Goal: Task Accomplishment & Management: Complete application form

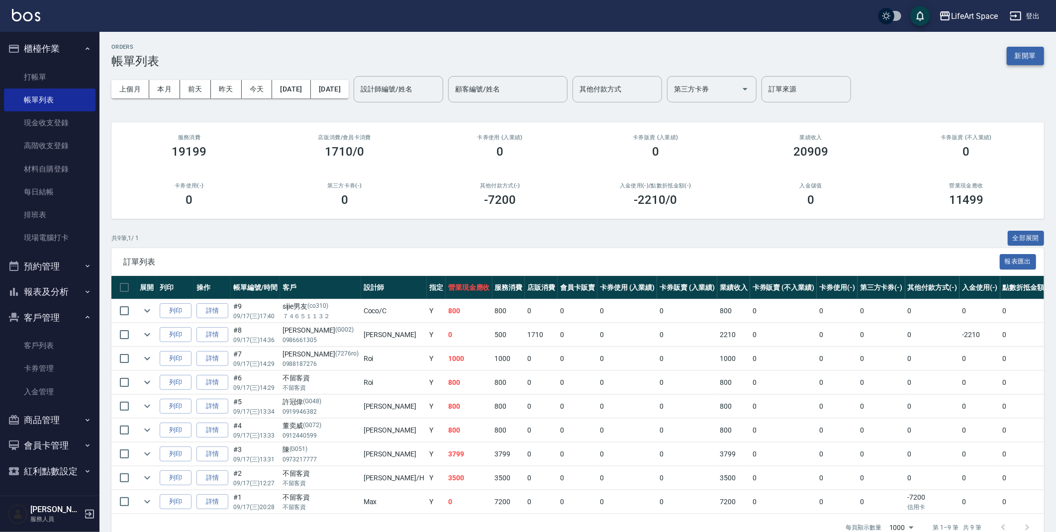
click at [1021, 51] on button "新開單" at bounding box center [1025, 56] width 37 height 18
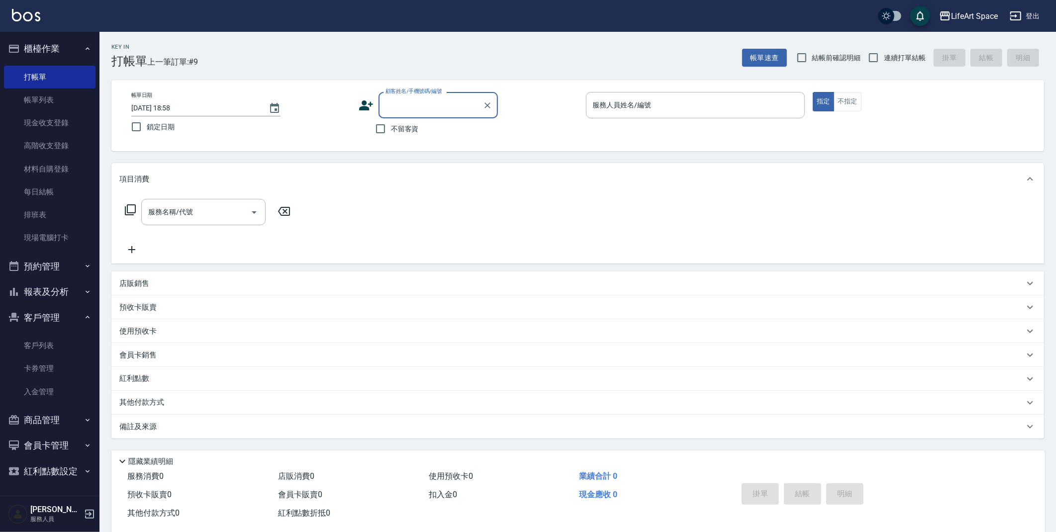
type input "ㄕ"
drag, startPoint x: 423, startPoint y: 132, endPoint x: 311, endPoint y: 141, distance: 112.3
click at [423, 132] on li "[PERSON_NAME]/0960535144/G310" at bounding box center [438, 130] width 119 height 16
type input "[PERSON_NAME]/0960535144/G310"
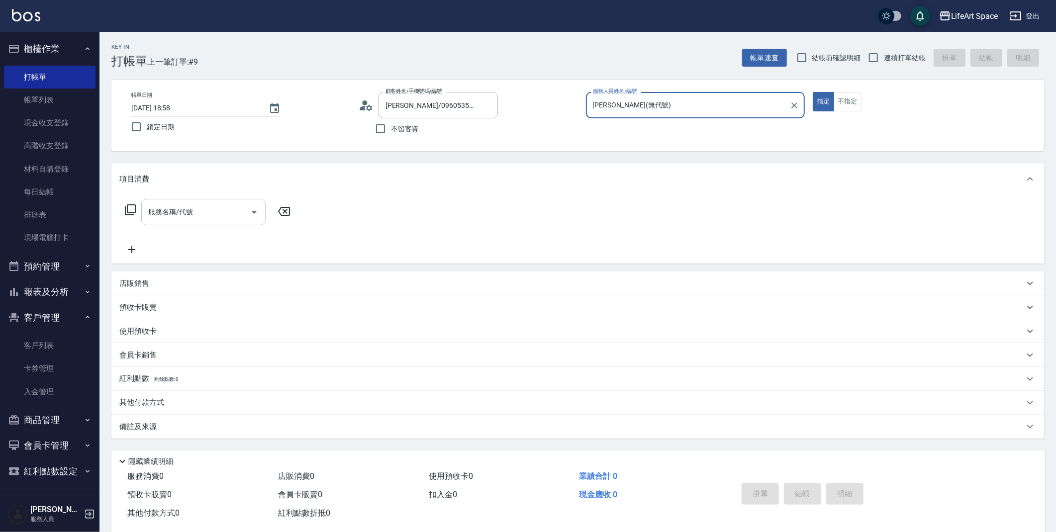
type input "[PERSON_NAME](無代號)"
click at [208, 215] on input "服務名稱/代號" at bounding box center [196, 211] width 101 height 17
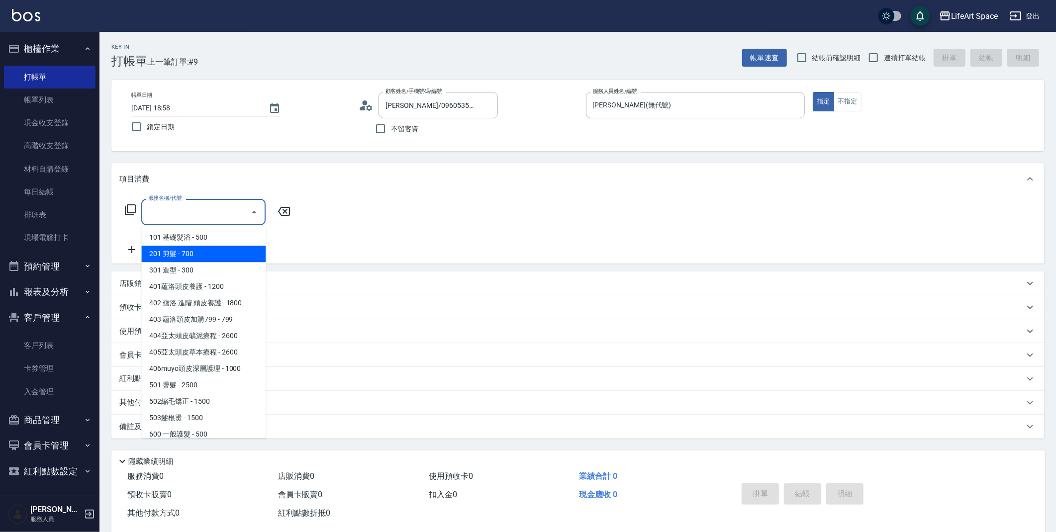
click at [203, 251] on span "201 剪髮 - 700" at bounding box center [203, 254] width 124 height 16
type input "201 剪髮(201)"
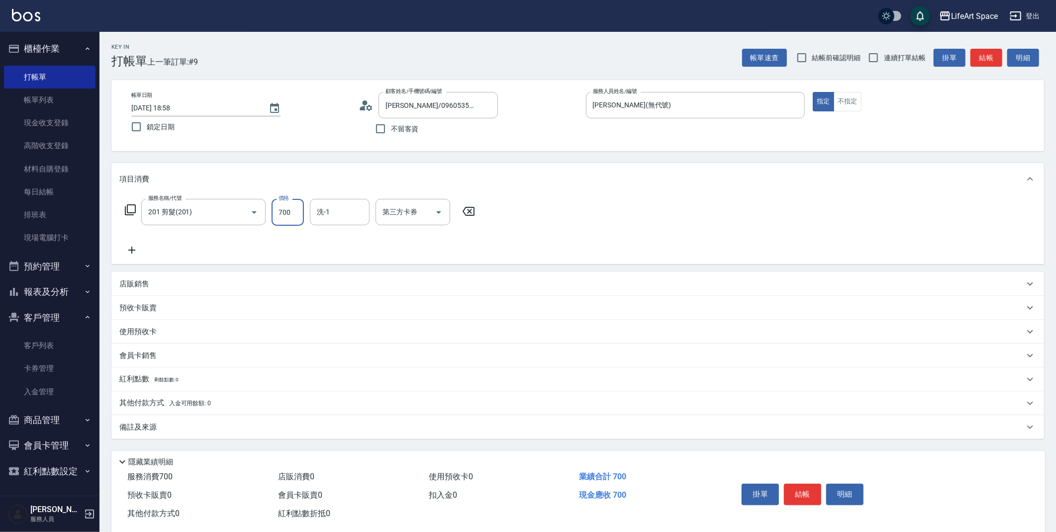
click at [289, 207] on input "700" at bounding box center [288, 212] width 32 height 27
type input "800"
click at [174, 426] on div "備註及來源" at bounding box center [571, 427] width 905 height 10
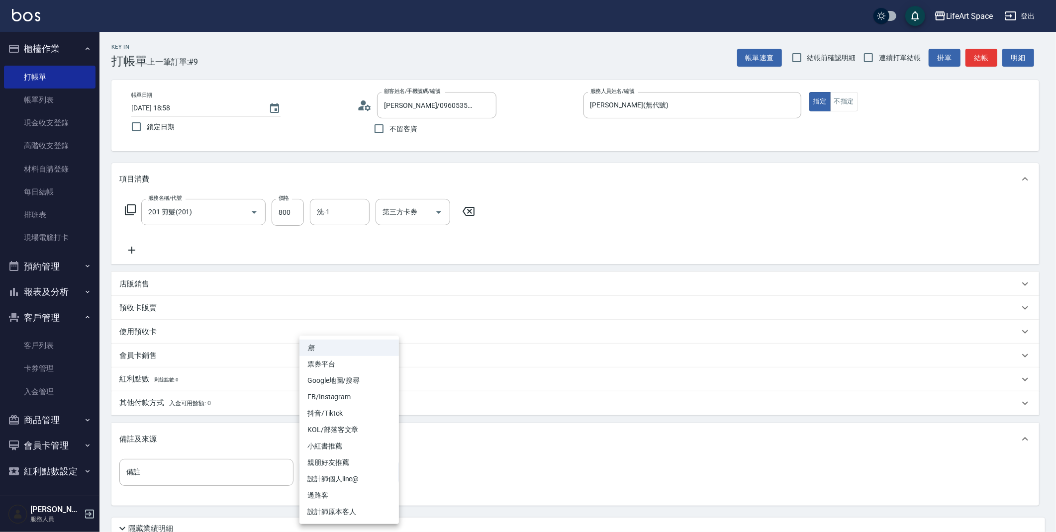
drag, startPoint x: 357, startPoint y: 477, endPoint x: 366, endPoint y: 477, distance: 9.0
click at [357, 478] on body "LifeArt Space 登出 櫃檯作業 打帳單 帳單列表 現金收支登錄 高階收支登錄 材料自購登錄 每日結帳 排班表 現場電腦打卡 預約管理 預約管理 單…" at bounding box center [528, 307] width 1056 height 614
click at [349, 511] on li "設計師原本客人" at bounding box center [350, 512] width 100 height 16
type input "設計師原本客人"
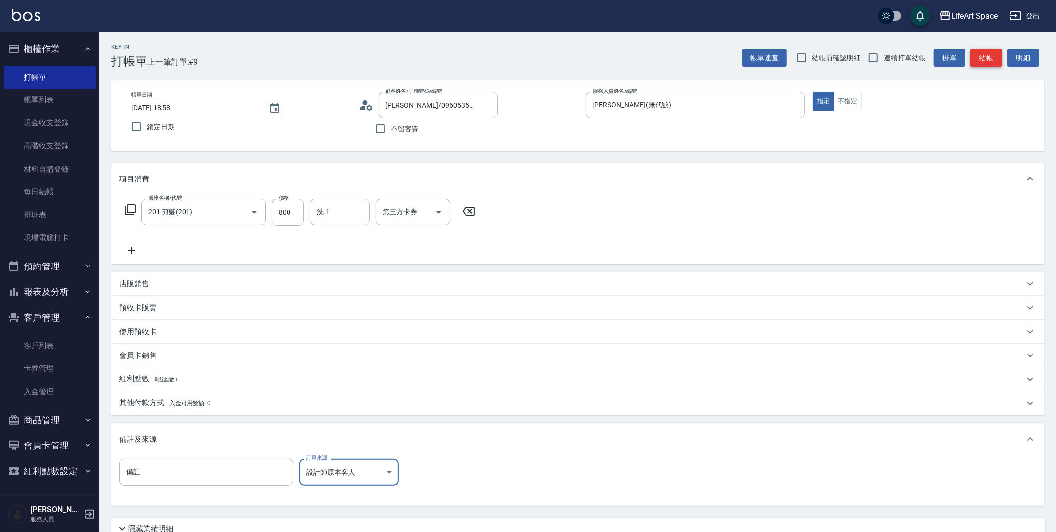
click at [977, 56] on button "結帳" at bounding box center [987, 58] width 32 height 18
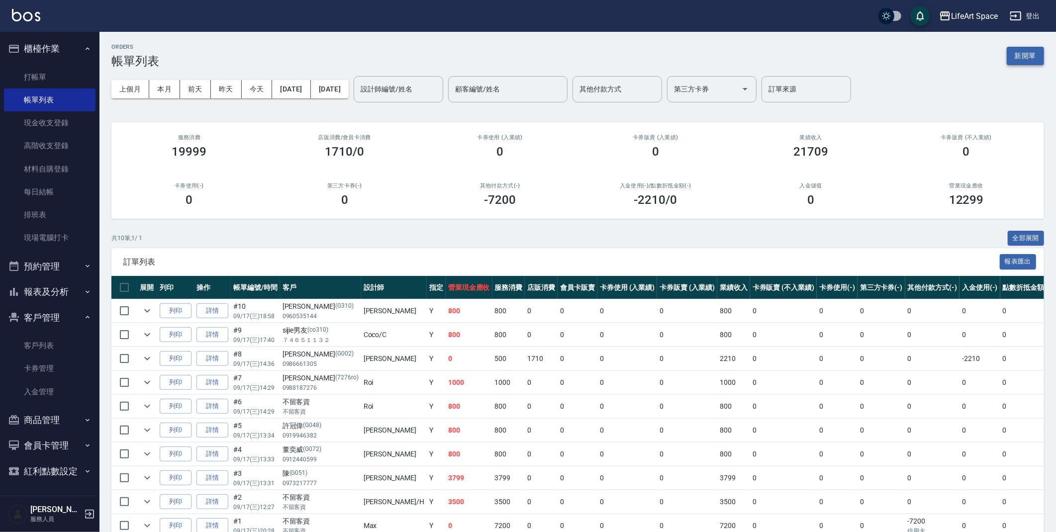
click at [1025, 59] on button "新開單" at bounding box center [1025, 56] width 37 height 18
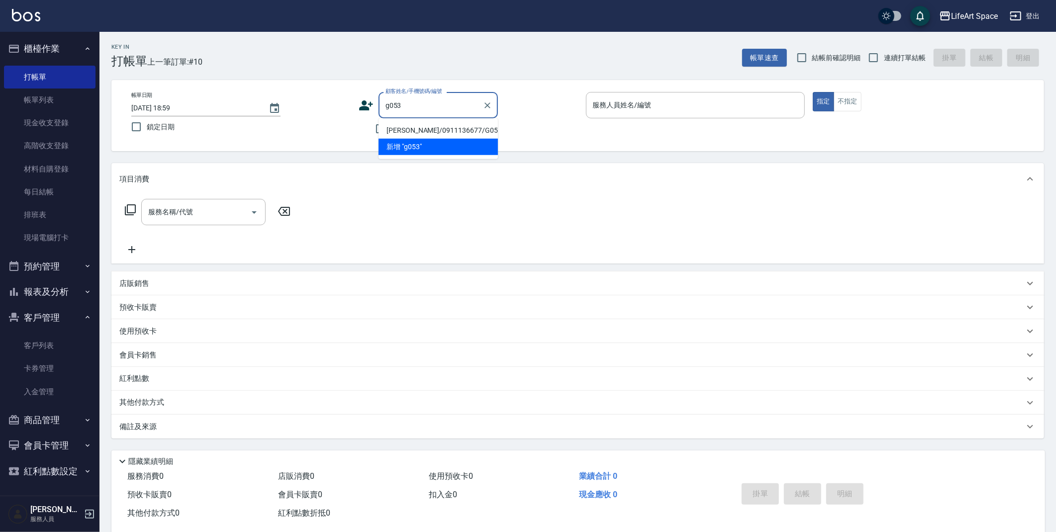
click at [393, 128] on li "[PERSON_NAME]/0911136677/G053" at bounding box center [438, 130] width 119 height 16
type input "[PERSON_NAME]/0911136677/G053"
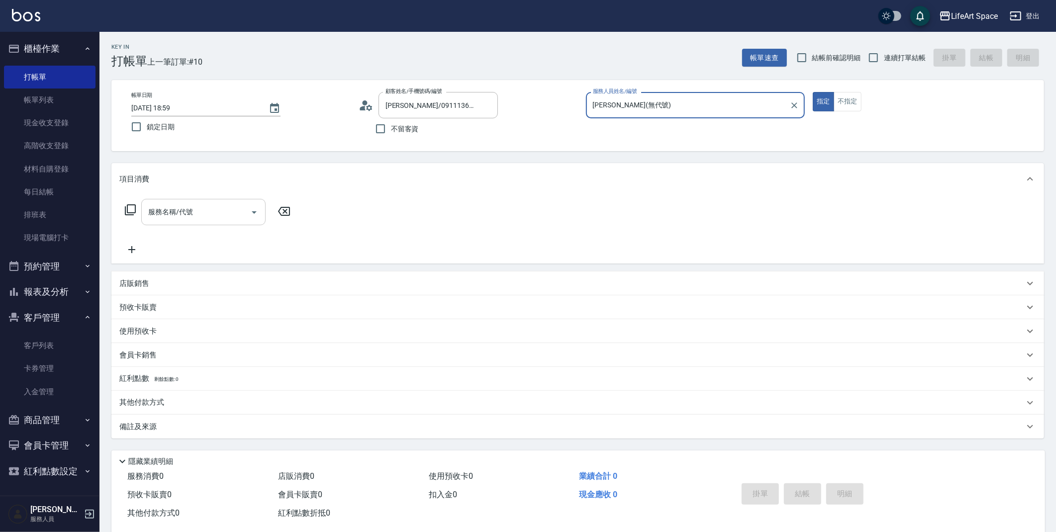
type input "[PERSON_NAME](無代號)"
click at [133, 209] on icon at bounding box center [130, 210] width 12 height 12
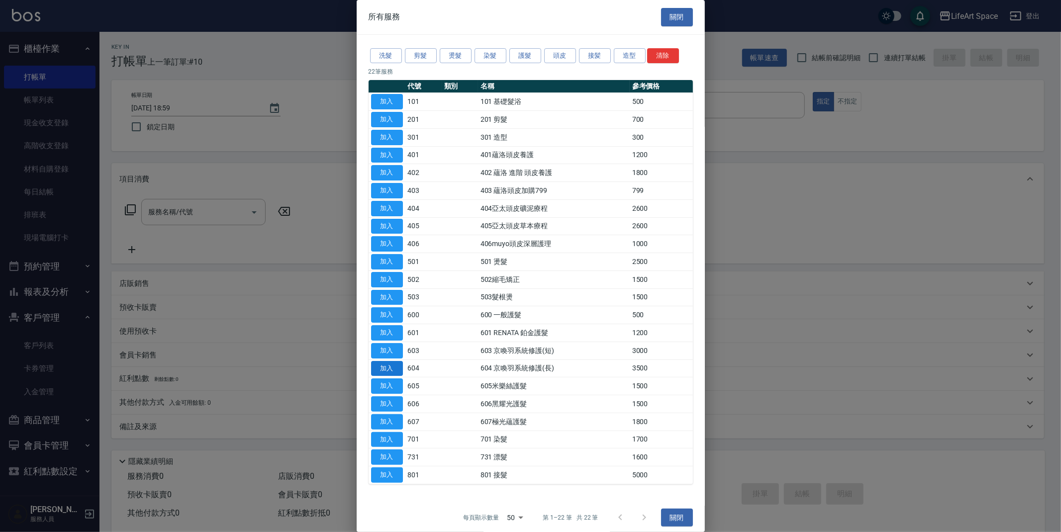
click at [398, 364] on button "加入" at bounding box center [387, 368] width 32 height 15
type input "604 京喚羽系統修護(長)(604)"
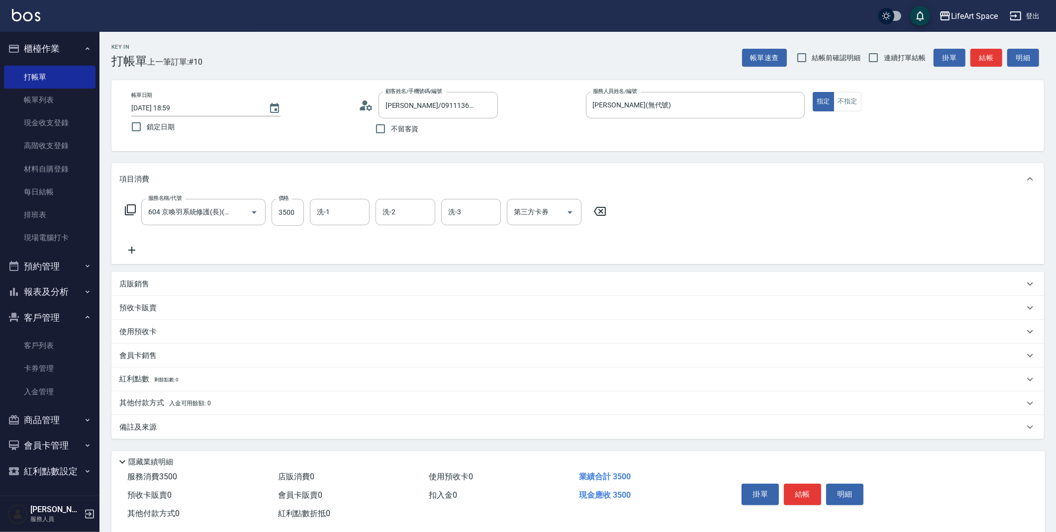
click at [129, 213] on icon at bounding box center [130, 210] width 12 height 12
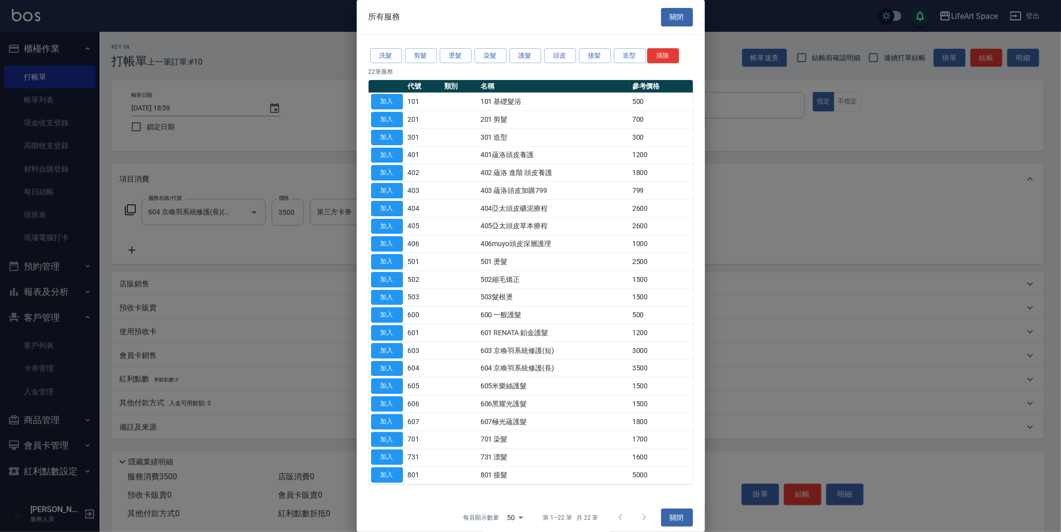
drag, startPoint x: 386, startPoint y: 434, endPoint x: 384, endPoint y: 337, distance: 97.0
click at [386, 434] on button "加入" at bounding box center [387, 439] width 32 height 15
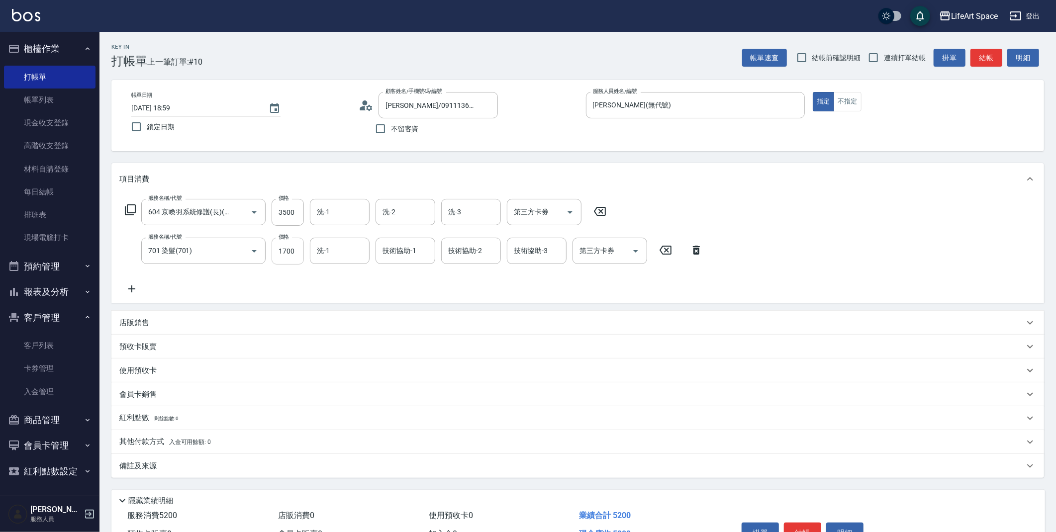
click at [294, 256] on input "1700" at bounding box center [288, 251] width 32 height 27
type input "2500"
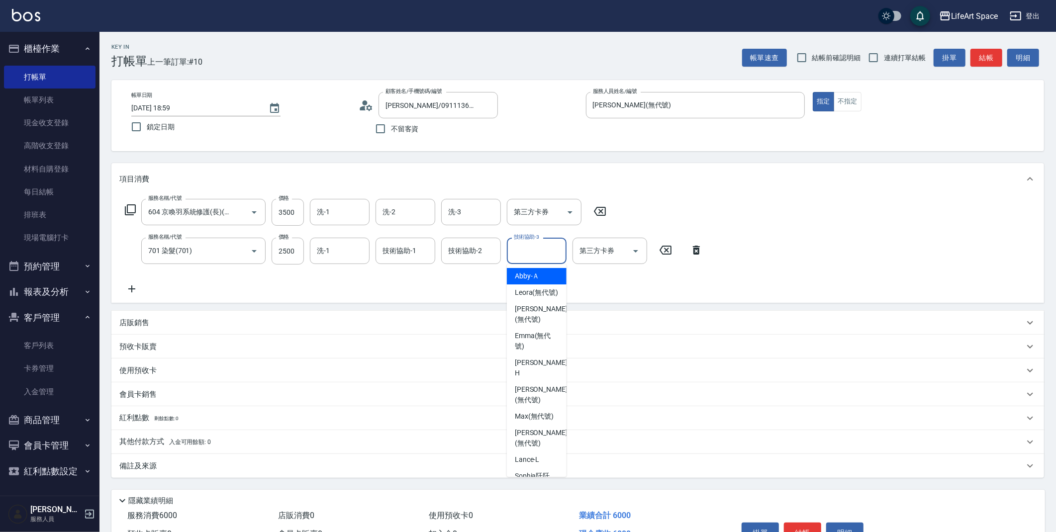
click at [520, 253] on input "技術協助-3" at bounding box center [536, 250] width 51 height 17
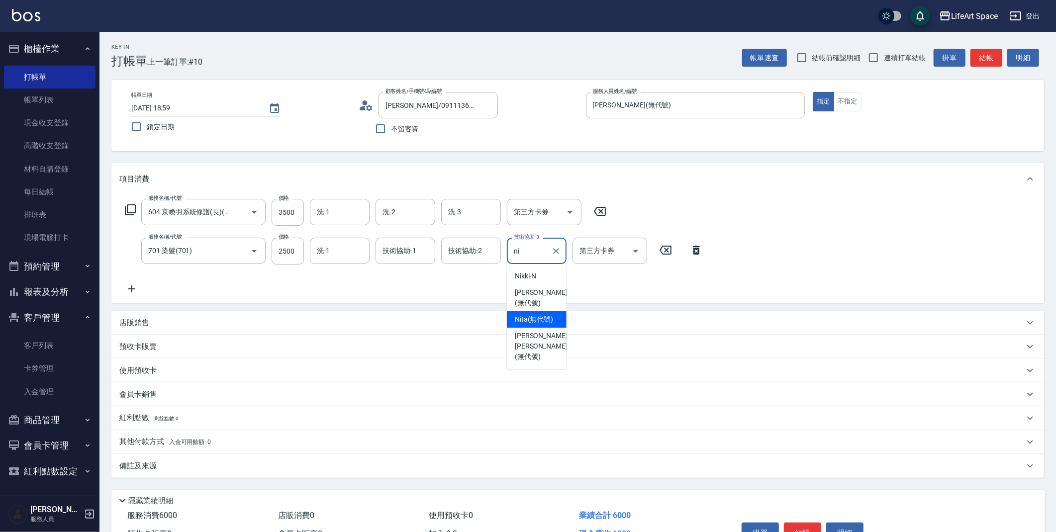
click at [538, 321] on span "Nita (無代號)" at bounding box center [534, 319] width 39 height 10
click at [455, 260] on div "技術協助-2" at bounding box center [471, 251] width 60 height 26
type input "Nita (無代號)"
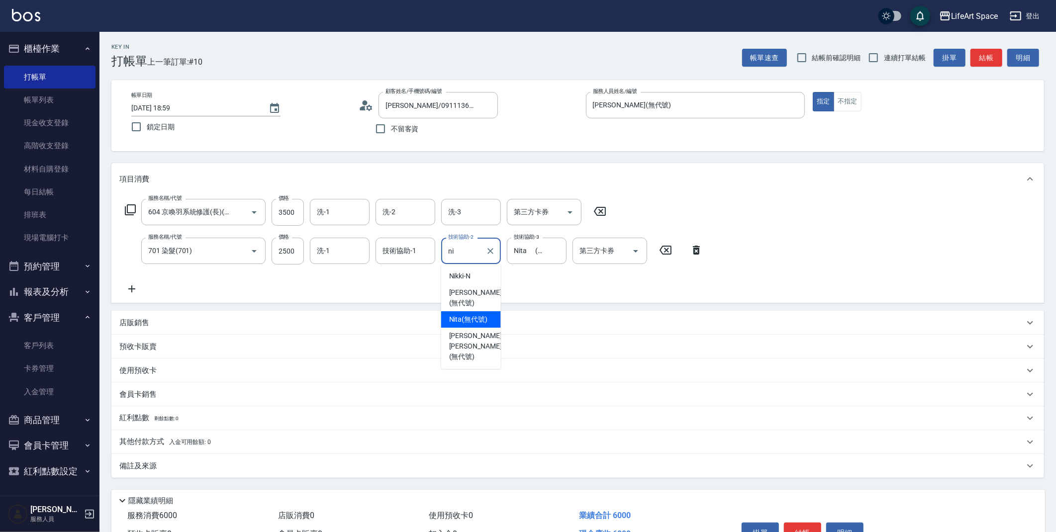
click at [466, 319] on span "Nita (無代號)" at bounding box center [468, 319] width 39 height 10
type input "Nita (無代號)"
click at [300, 207] on input "3500" at bounding box center [288, 212] width 32 height 27
click at [297, 213] on input "3500" at bounding box center [288, 212] width 32 height 27
type input "2500"
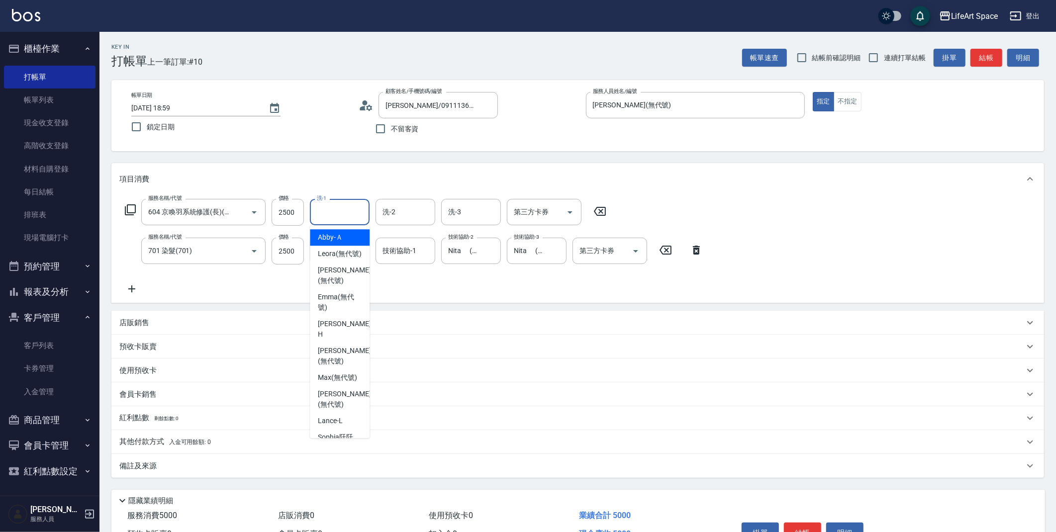
click at [356, 217] on input "洗-1" at bounding box center [339, 211] width 51 height 17
click at [352, 234] on span "[PERSON_NAME] (無代號)" at bounding box center [344, 242] width 53 height 21
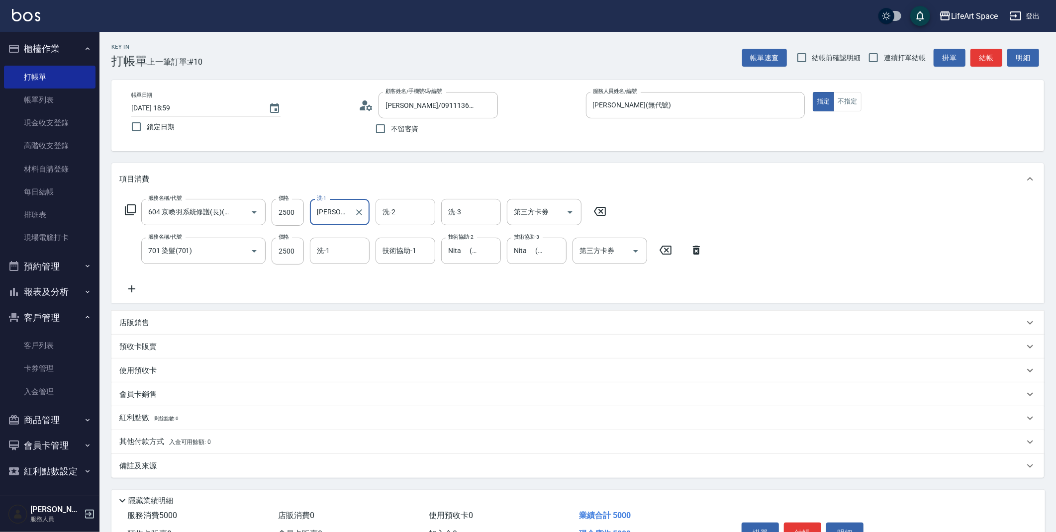
type input "[PERSON_NAME](無代號)"
click at [389, 212] on div "洗-2 洗-2" at bounding box center [406, 212] width 60 height 26
click at [393, 239] on span "[PERSON_NAME] (無代號)" at bounding box center [409, 242] width 53 height 21
type input "[PERSON_NAME](無代號)"
click at [461, 217] on input "洗-3" at bounding box center [471, 211] width 51 height 17
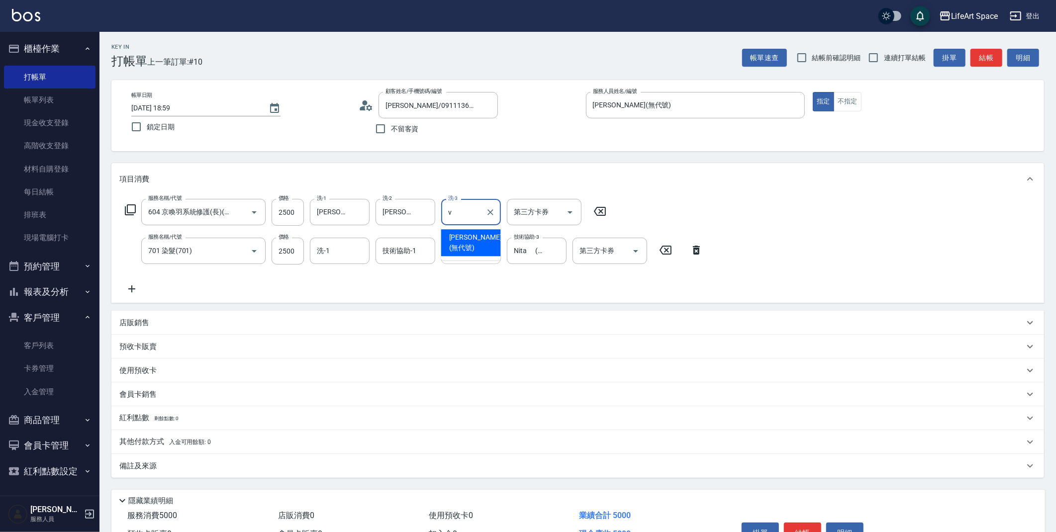
click at [463, 242] on span "[PERSON_NAME] (無代號)" at bounding box center [475, 242] width 53 height 21
type input "[PERSON_NAME](無代號)"
click at [170, 463] on div "備註及來源" at bounding box center [571, 466] width 905 height 10
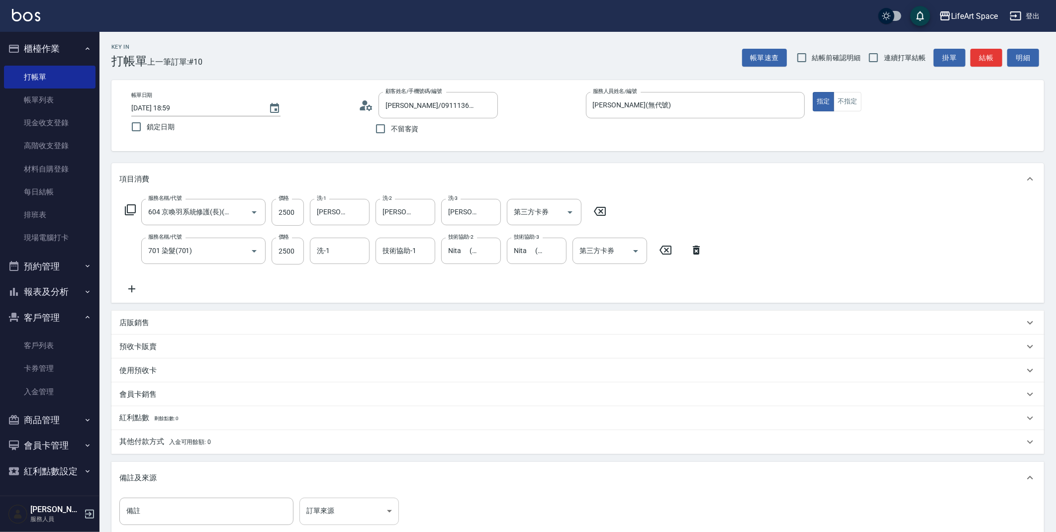
click at [316, 504] on body "LifeArt Space 登出 櫃檯作業 打帳單 帳單列表 現金收支登錄 高階收支登錄 材料自購登錄 每日結帳 排班表 現場電腦打卡 預約管理 預約管理 單…" at bounding box center [528, 326] width 1056 height 653
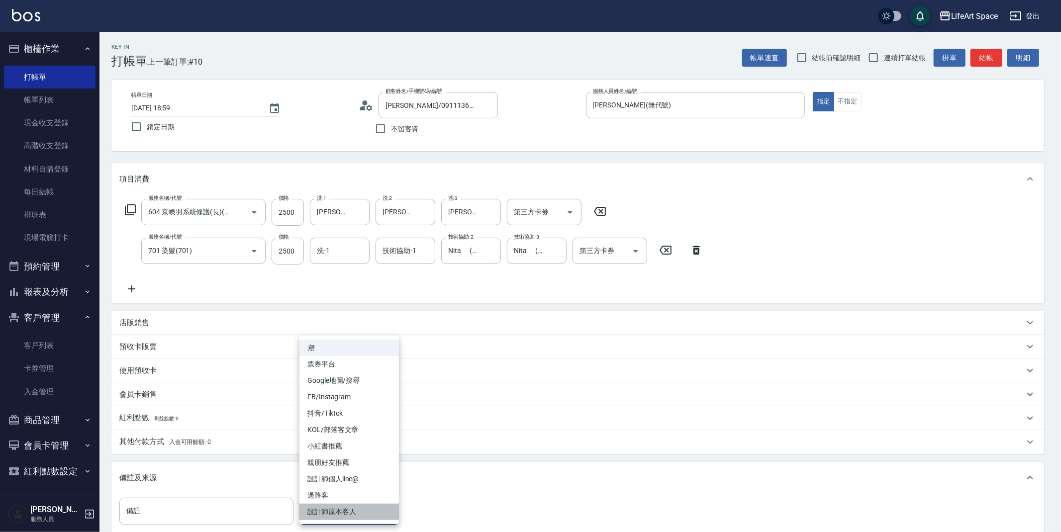
click at [335, 515] on li "設計師原本客人" at bounding box center [350, 512] width 100 height 16
type input "設計師原本客人"
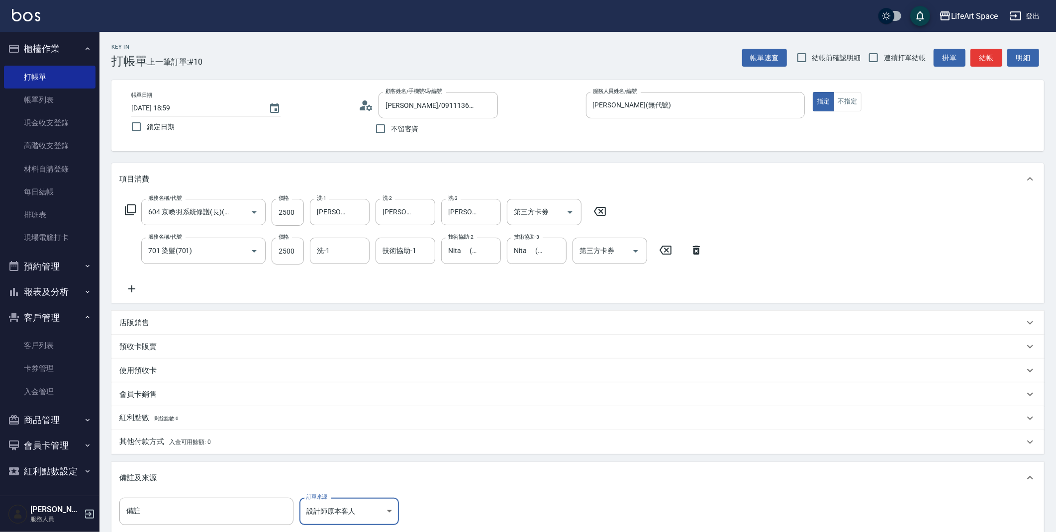
click at [156, 439] on p "其他付款方式 入金可用餘額: 0" at bounding box center [165, 442] width 92 height 11
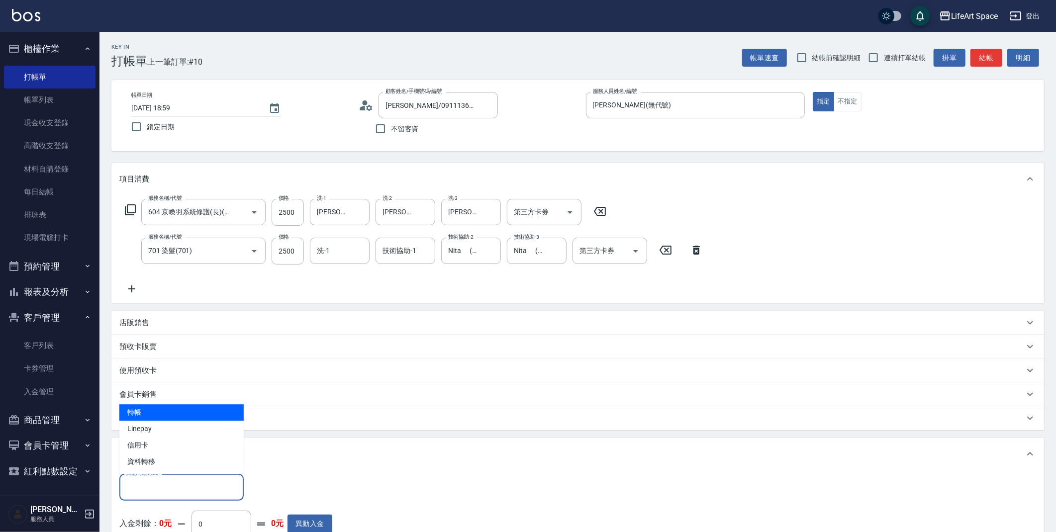
click at [161, 480] on input "其他付款方式" at bounding box center [181, 487] width 115 height 17
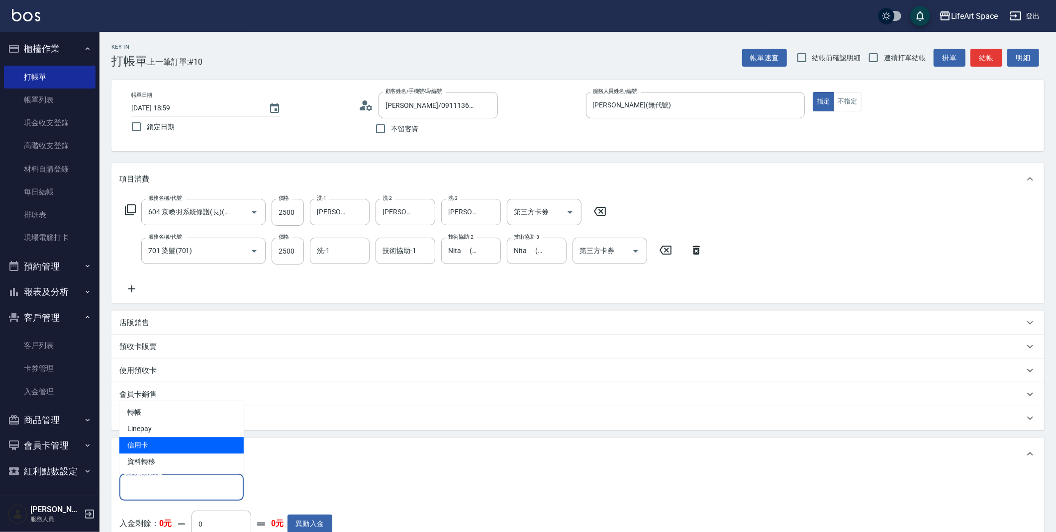
click at [146, 442] on span "信用卡" at bounding box center [181, 445] width 124 height 16
type input "信用卡"
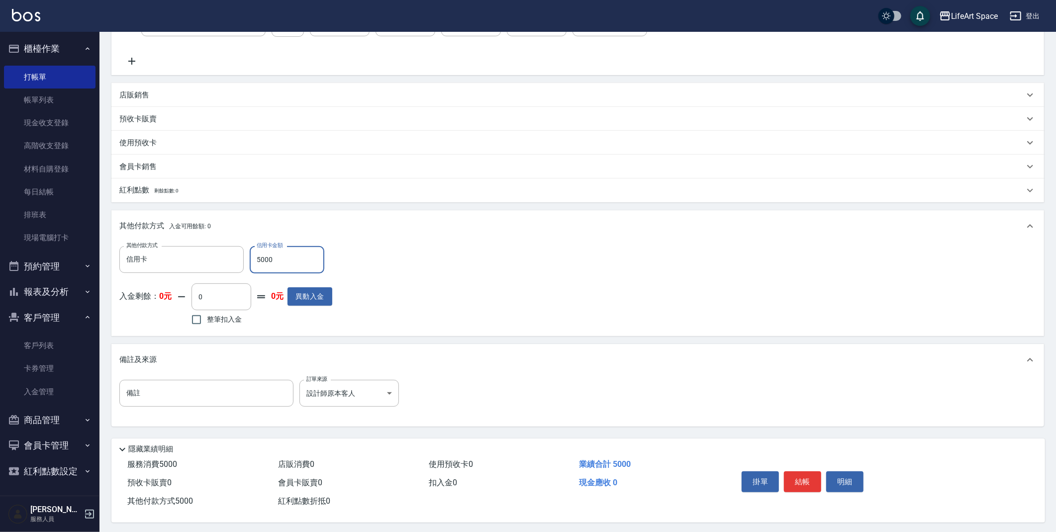
scroll to position [233, 0]
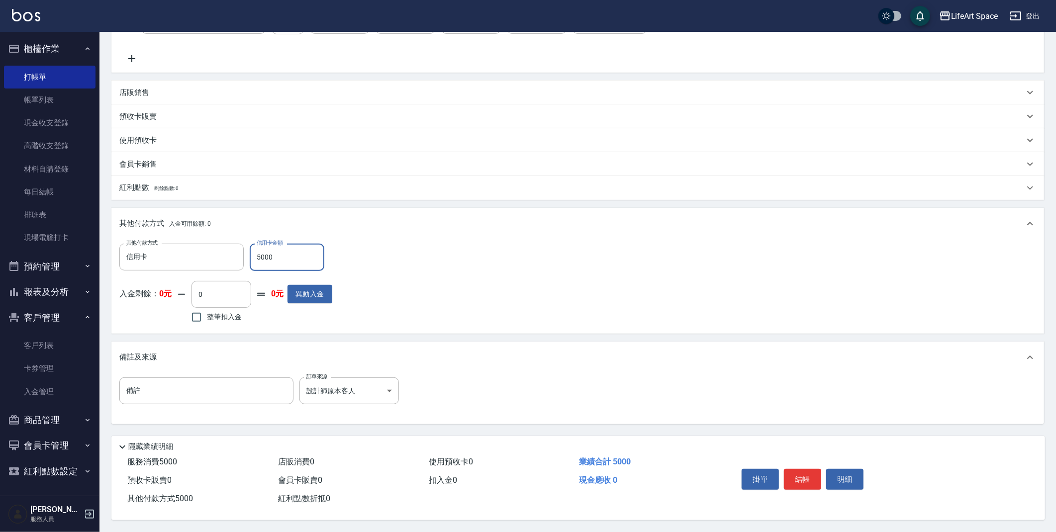
type input "5000"
click at [804, 474] on button "結帳" at bounding box center [802, 479] width 37 height 21
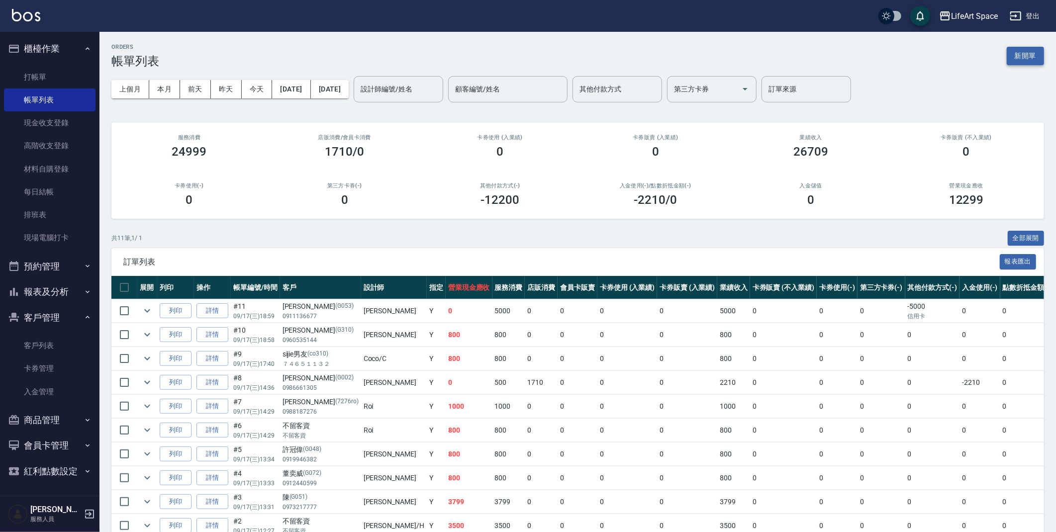
click at [1037, 58] on button "新開單" at bounding box center [1025, 56] width 37 height 18
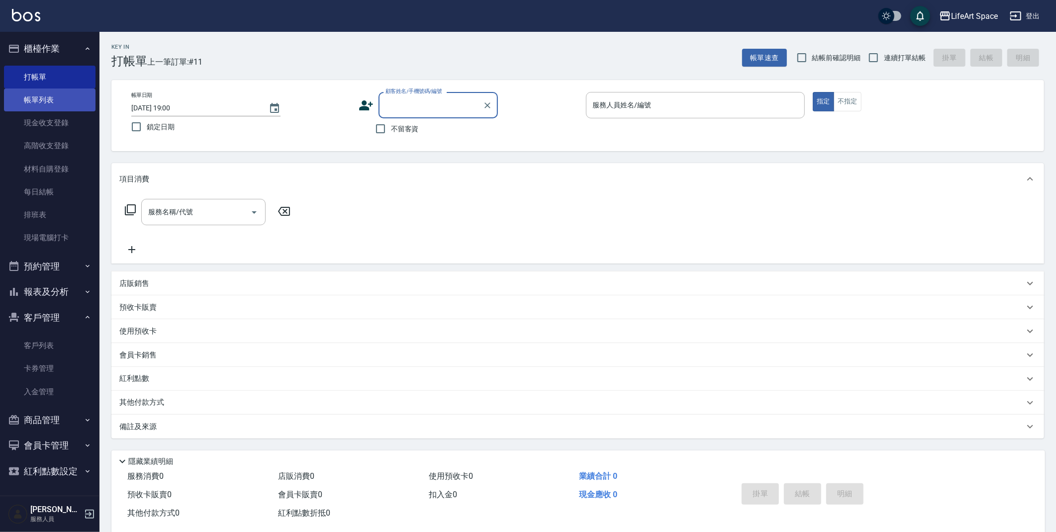
click at [40, 96] on link "帳單列表" at bounding box center [50, 100] width 92 height 23
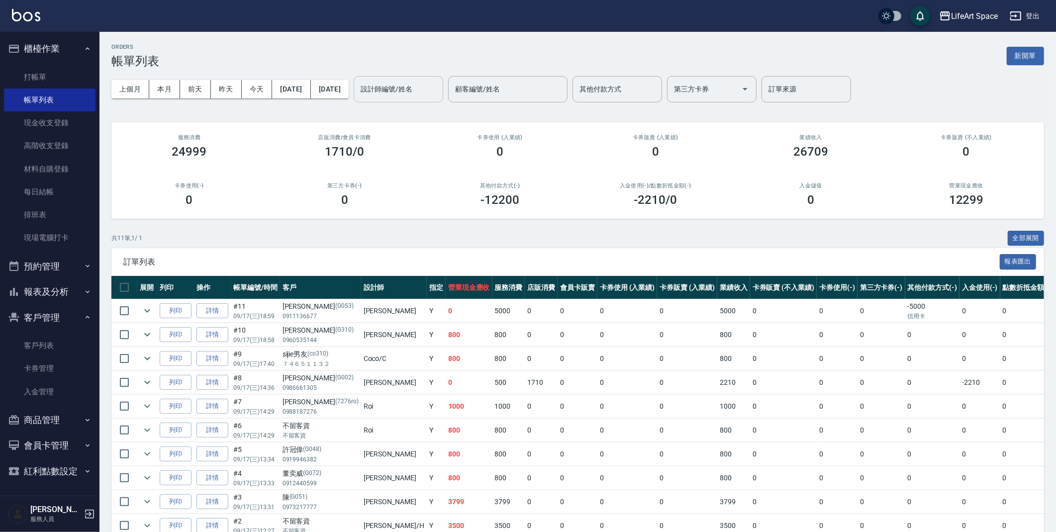
click at [412, 79] on div "設計師編號/姓名" at bounding box center [399, 89] width 90 height 26
click at [410, 111] on span "[PERSON_NAME] (無代號)" at bounding box center [433, 119] width 74 height 21
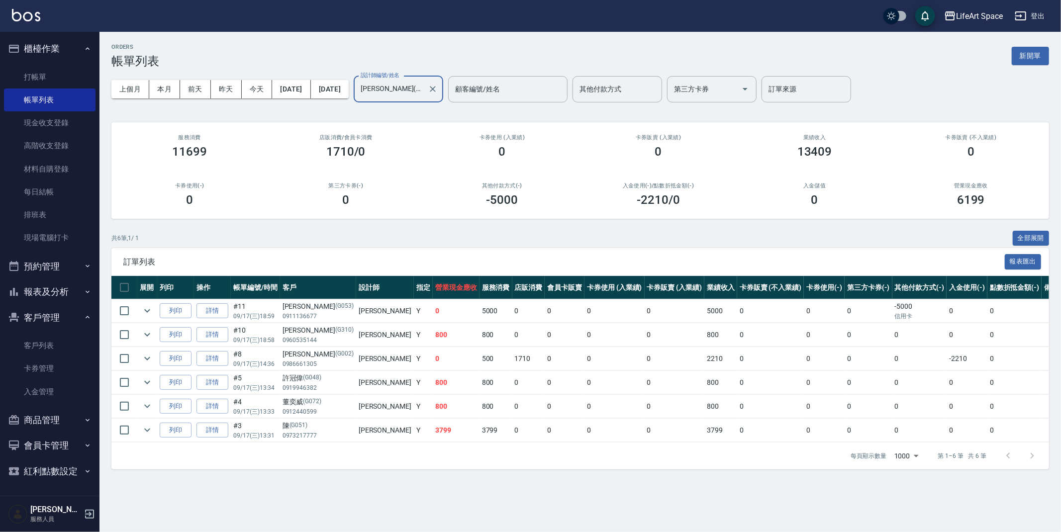
type input "[PERSON_NAME](無代號)"
